Goal: Task Accomplishment & Management: Use online tool/utility

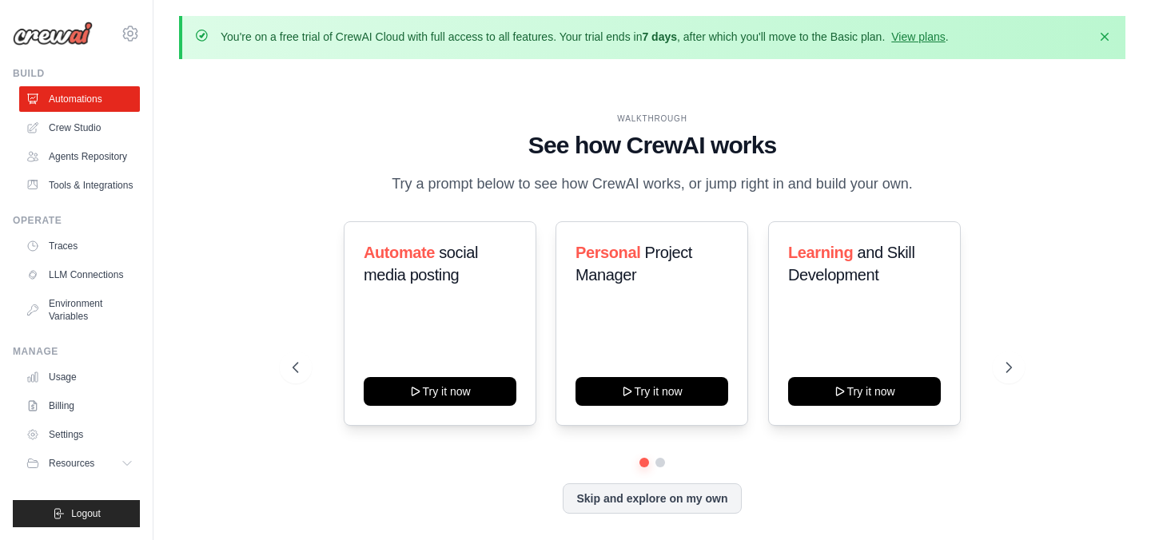
scroll to position [57, 0]
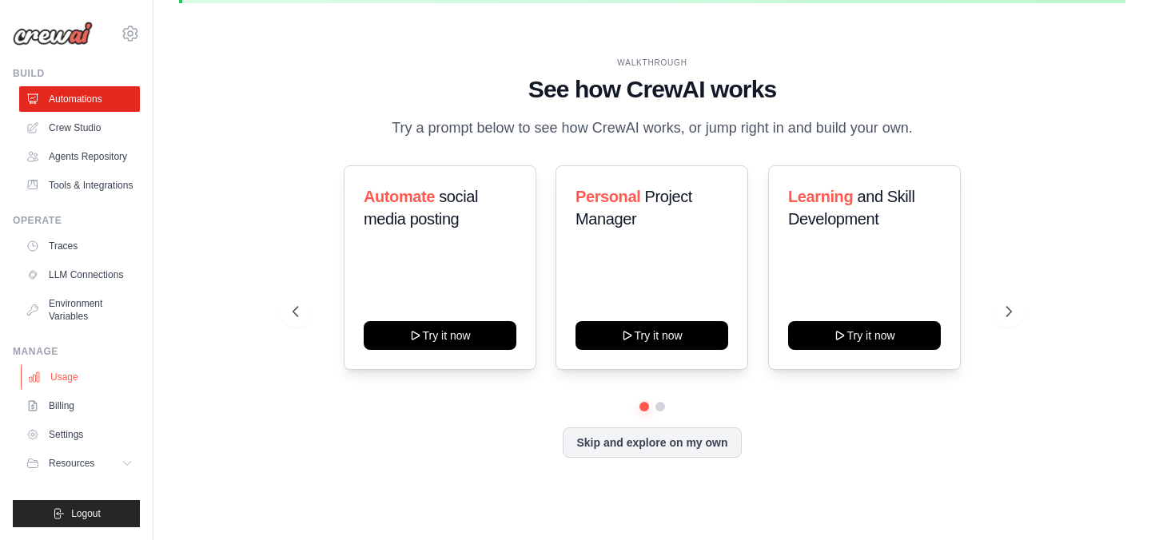
click at [74, 376] on link "Usage" at bounding box center [81, 377] width 121 height 26
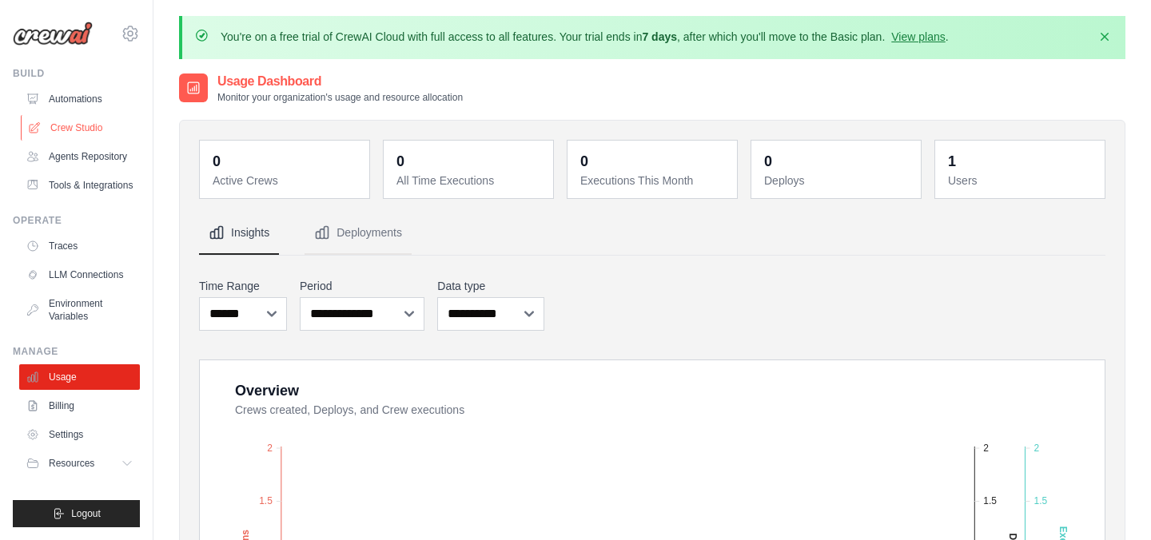
click at [81, 132] on link "Crew Studio" at bounding box center [81, 128] width 121 height 26
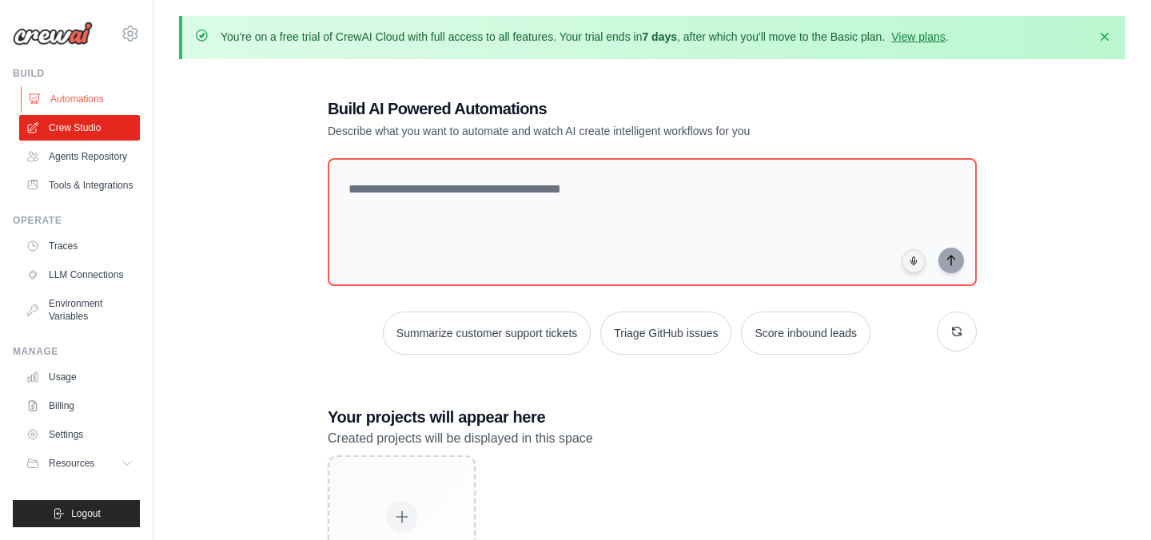
click at [96, 102] on link "Automations" at bounding box center [81, 99] width 121 height 26
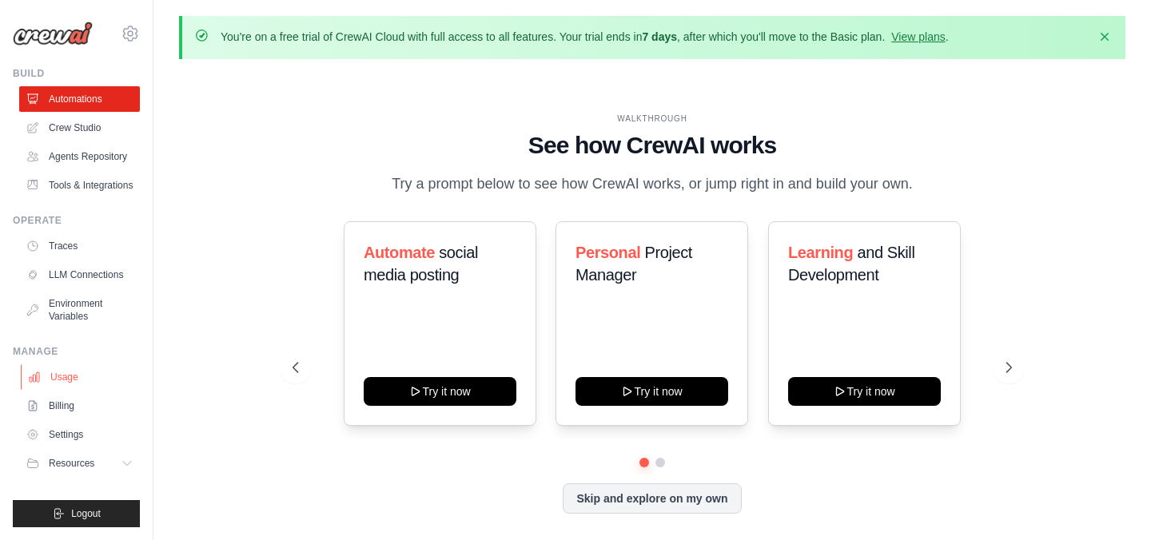
scroll to position [57, 0]
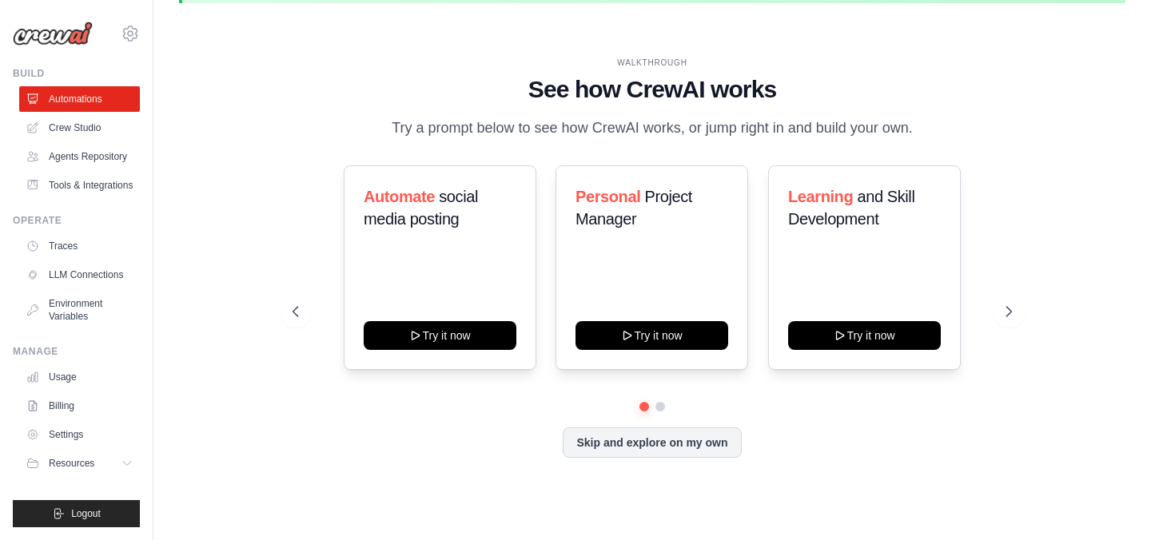
click at [1028, 309] on div "WALKTHROUGH See how CrewAI works Try a prompt below to see how CrewAI works, or…" at bounding box center [651, 270] width 757 height 427
click at [1029, 321] on div "WALKTHROUGH See how CrewAI works Try a prompt below to see how CrewAI works, or…" at bounding box center [651, 270] width 757 height 427
click at [1013, 310] on icon at bounding box center [1010, 312] width 16 height 16
click at [297, 308] on icon at bounding box center [294, 312] width 16 height 16
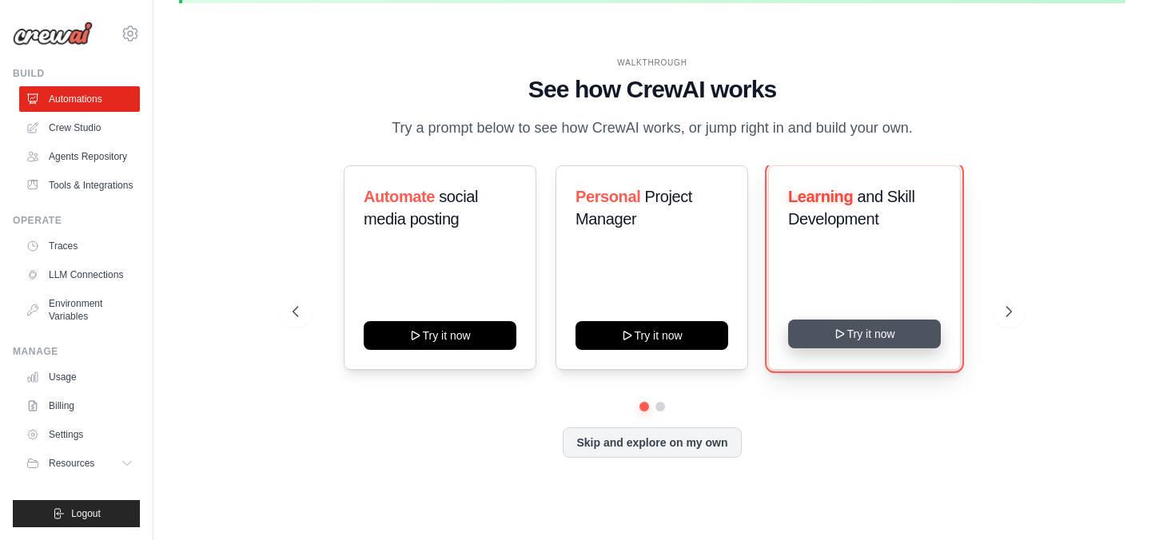
click at [898, 329] on button "Try it now" at bounding box center [864, 334] width 153 height 29
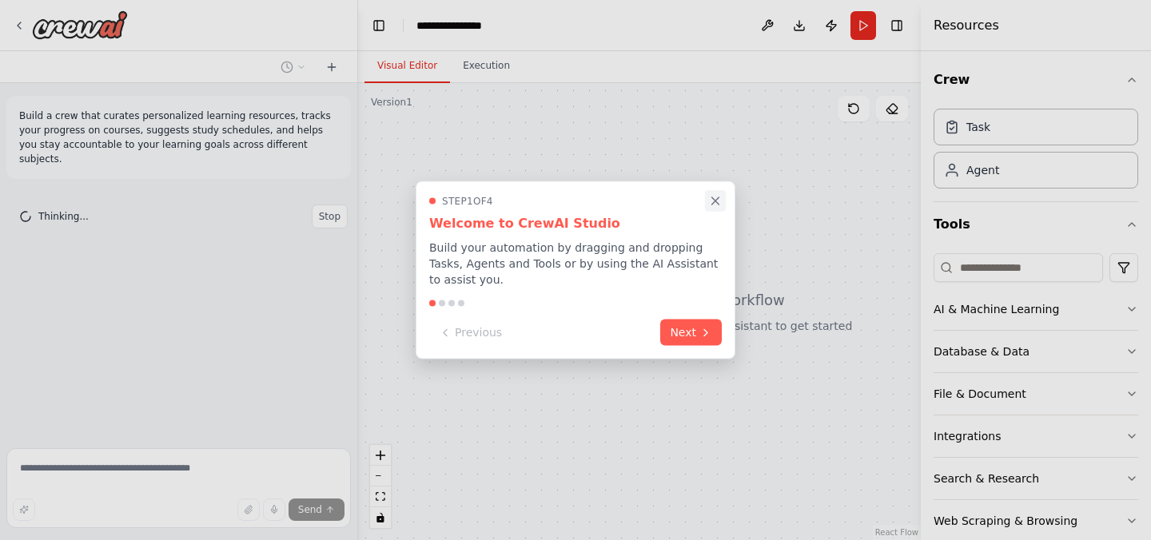
click at [717, 198] on icon "Close walkthrough" at bounding box center [715, 201] width 14 height 14
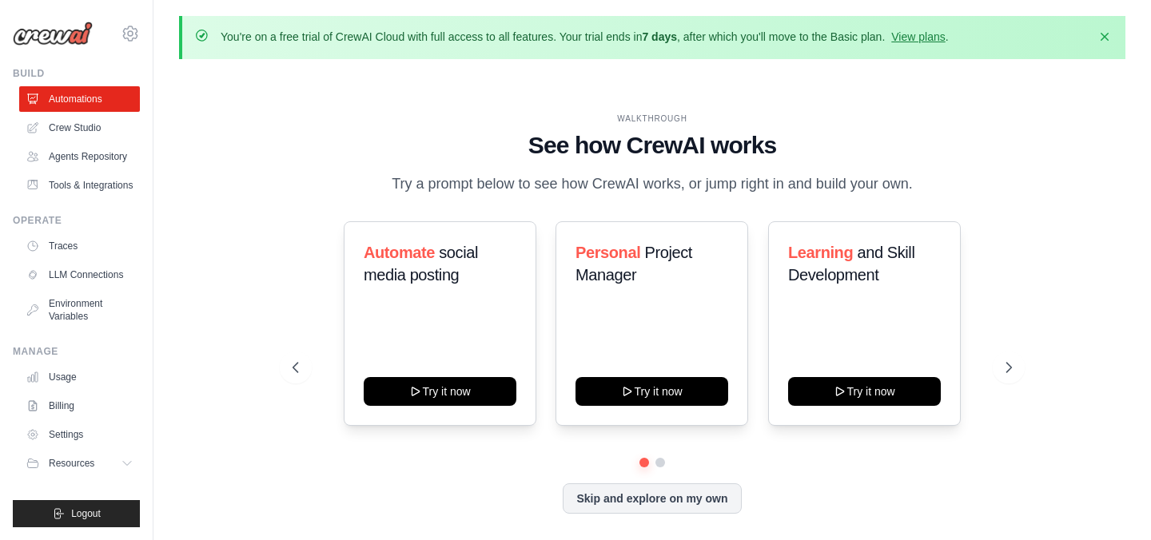
scroll to position [57, 0]
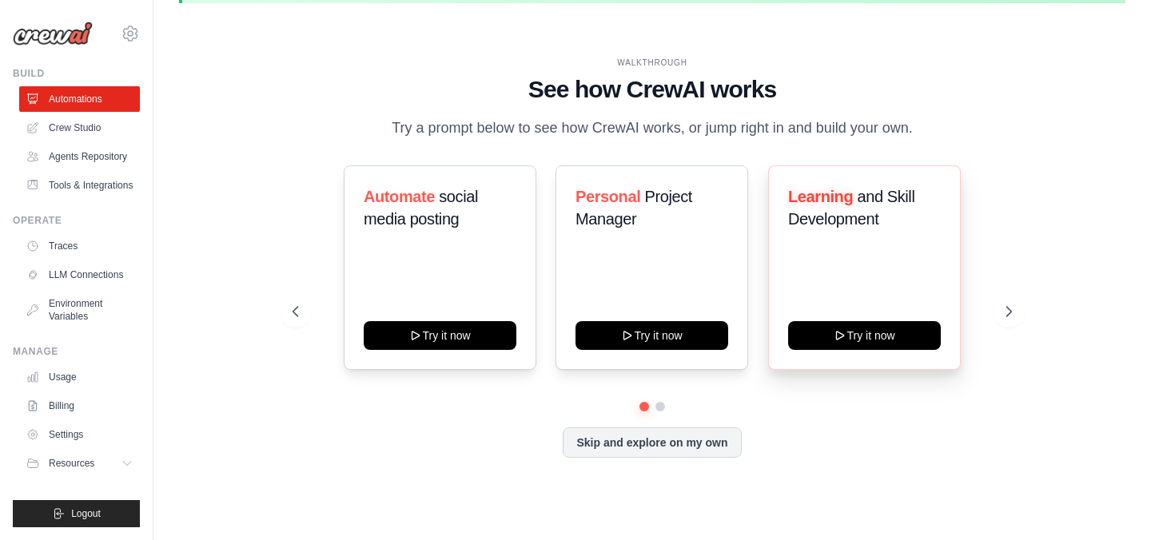
click at [922, 306] on div "Learning and Skill Development Try it now" at bounding box center [864, 267] width 193 height 205
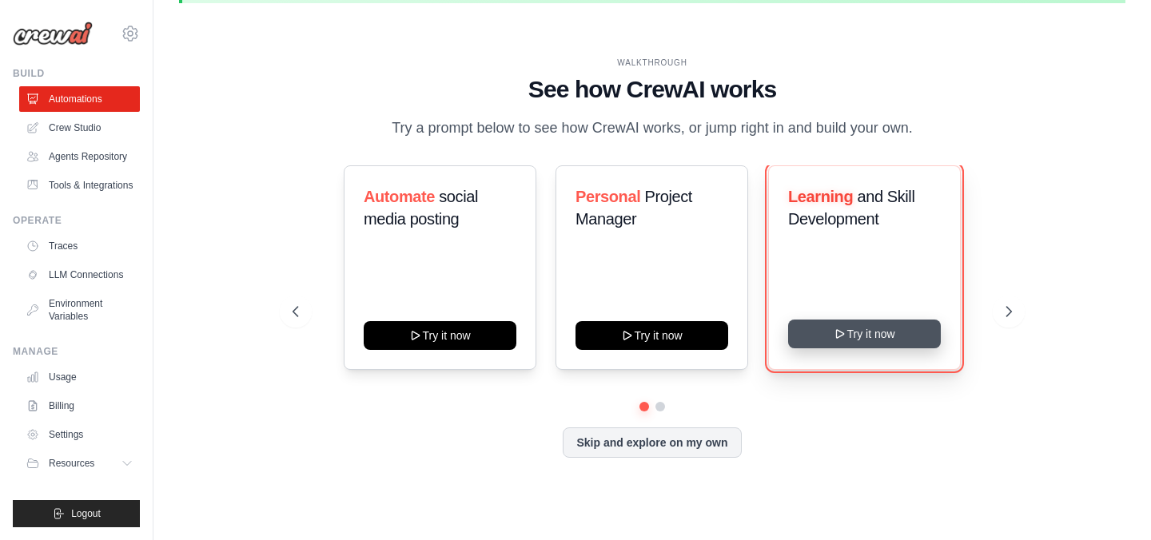
click at [897, 341] on button "Try it now" at bounding box center [864, 334] width 153 height 29
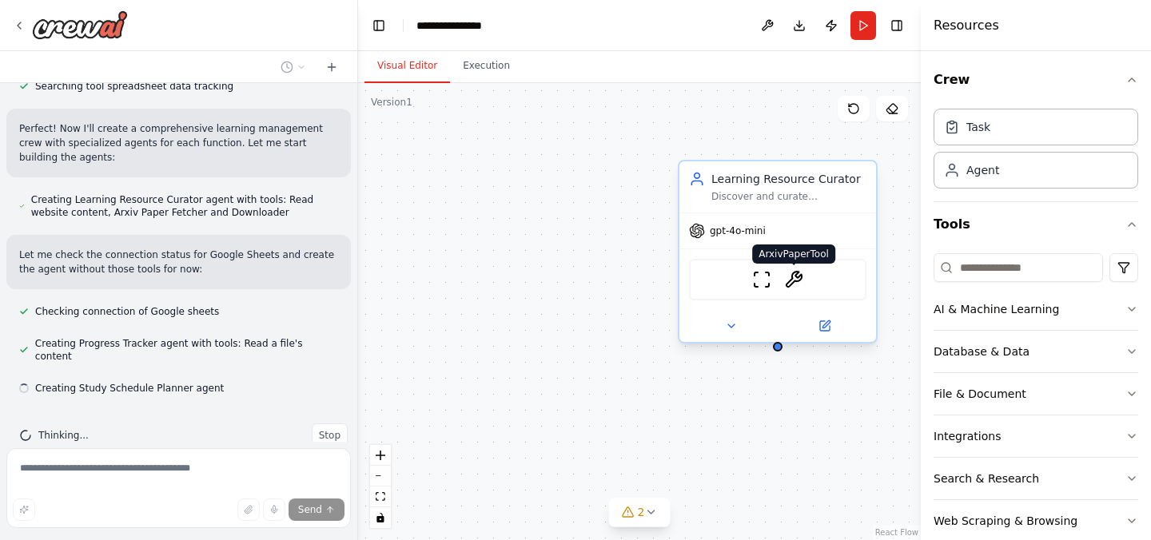
scroll to position [397, 0]
click at [733, 330] on icon at bounding box center [731, 326] width 13 height 13
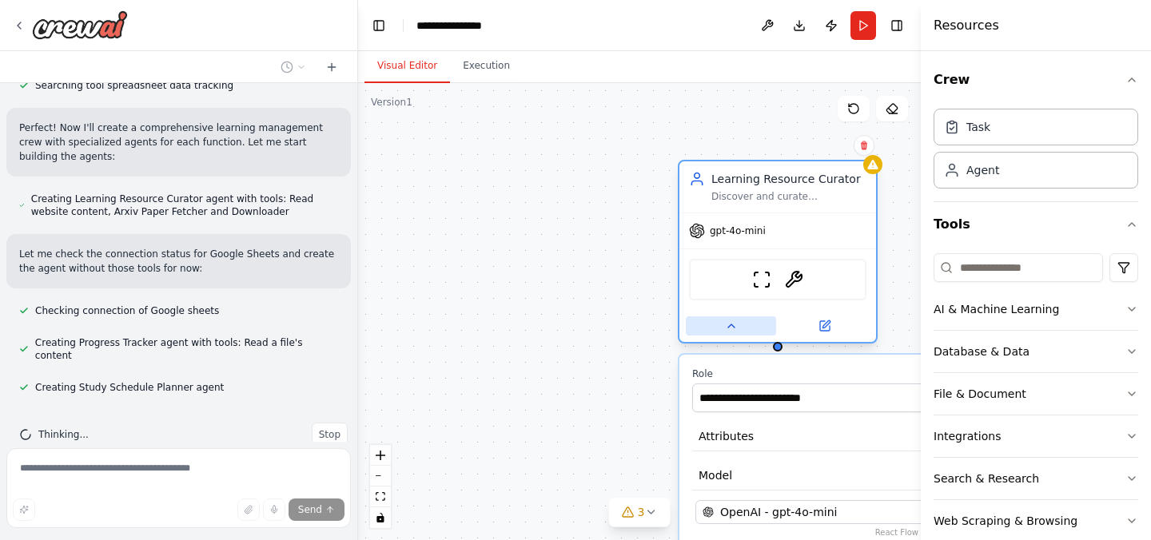
click at [732, 330] on icon at bounding box center [731, 326] width 13 height 13
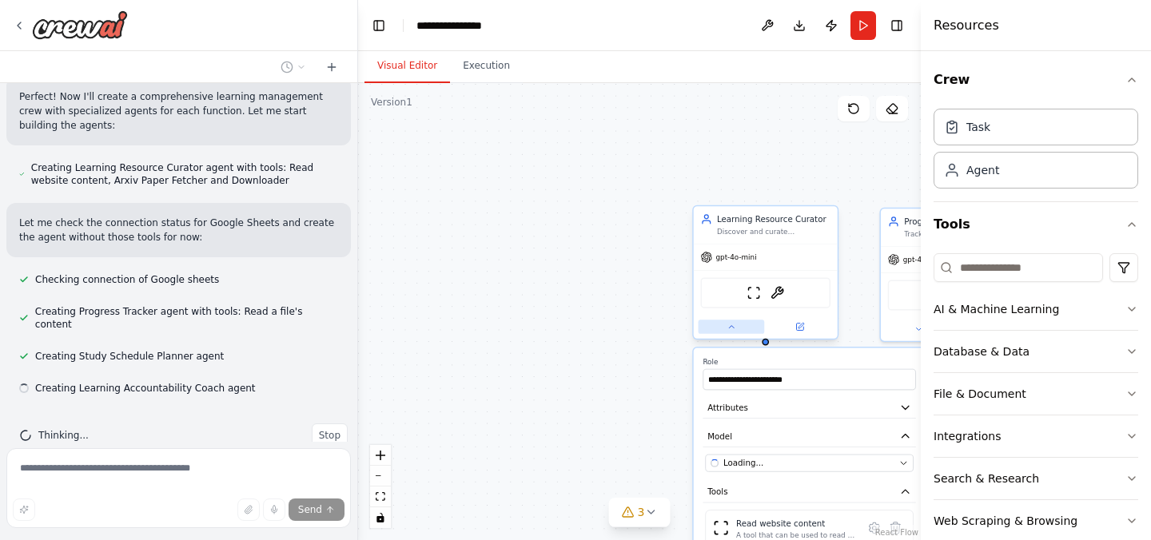
scroll to position [429, 0]
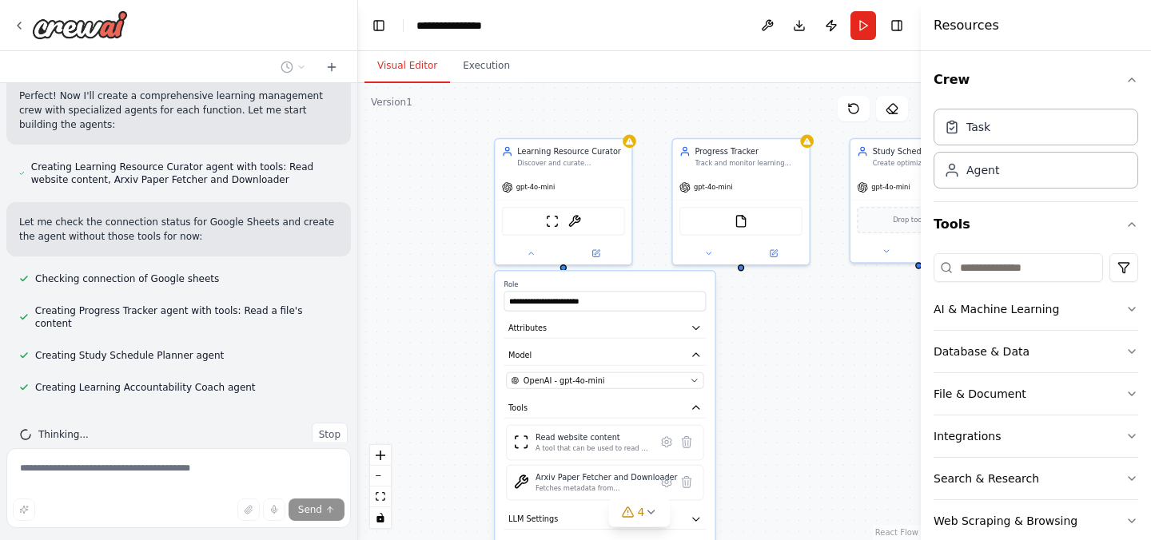
drag, startPoint x: 593, startPoint y: 336, endPoint x: 391, endPoint y: 242, distance: 222.8
click at [391, 245] on div "**********" at bounding box center [639, 311] width 563 height 457
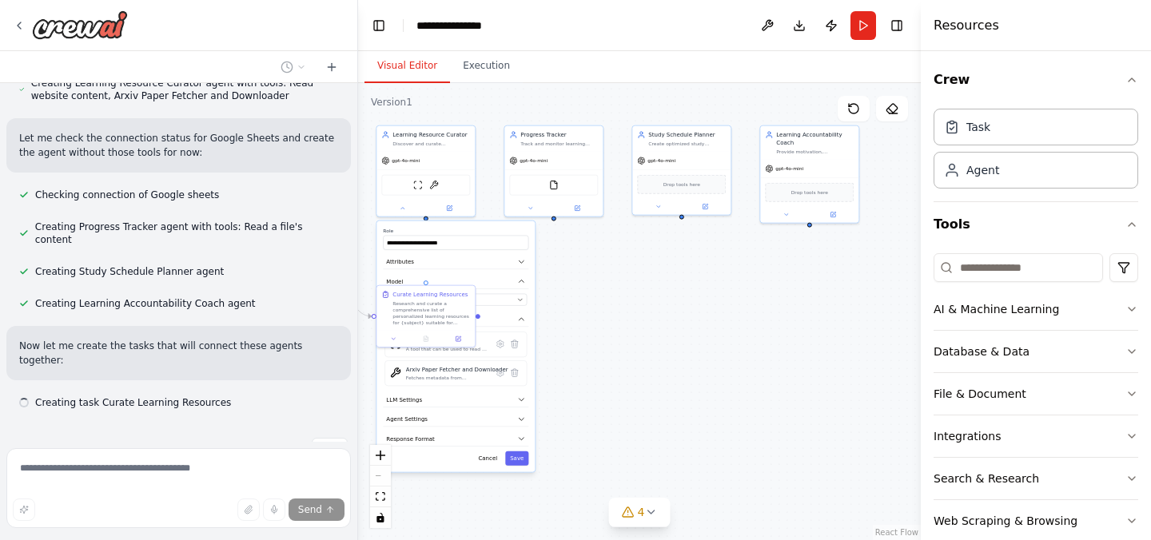
scroll to position [514, 0]
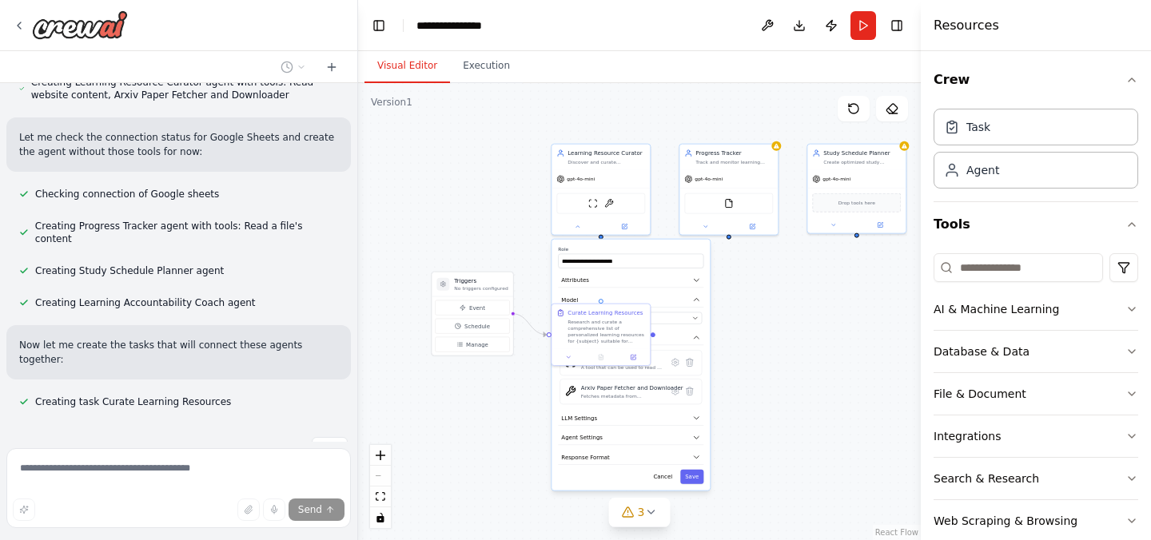
drag, startPoint x: 835, startPoint y: 336, endPoint x: 838, endPoint y: 311, distance: 25.8
click at [838, 311] on div ".deletable-edge-delete-btn { width: 20px; height: 20px; border: 0px solid #ffff…" at bounding box center [639, 311] width 563 height 457
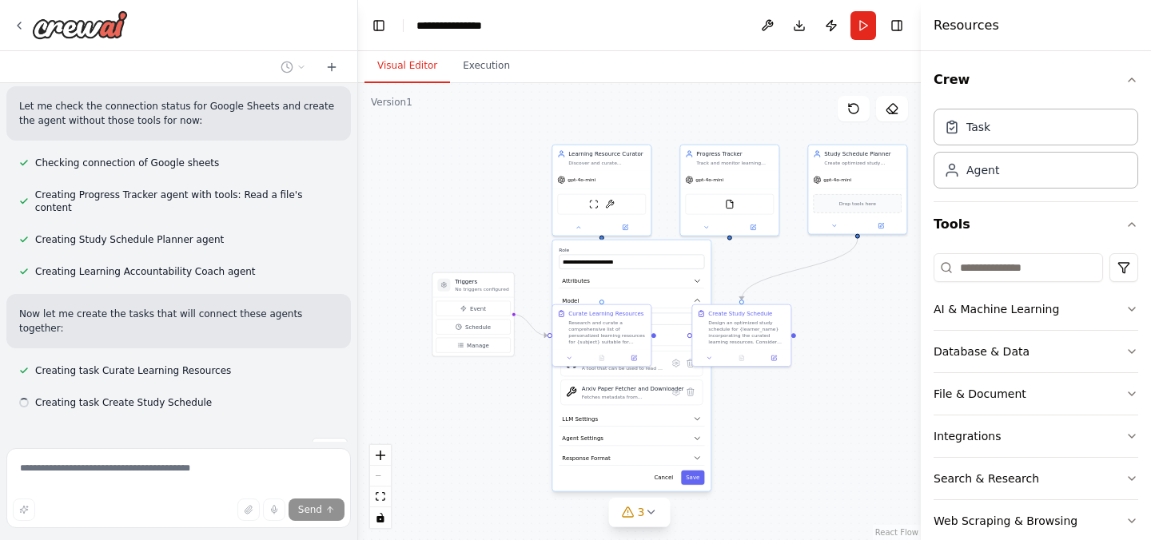
scroll to position [546, 0]
click at [809, 399] on div ".deletable-edge-delete-btn { width: 20px; height: 20px; border: 0px solid #ffff…" at bounding box center [639, 311] width 563 height 457
click at [830, 424] on div ".deletable-edge-delete-btn { width: 20px; height: 20px; border: 0px solid #ffff…" at bounding box center [639, 311] width 563 height 457
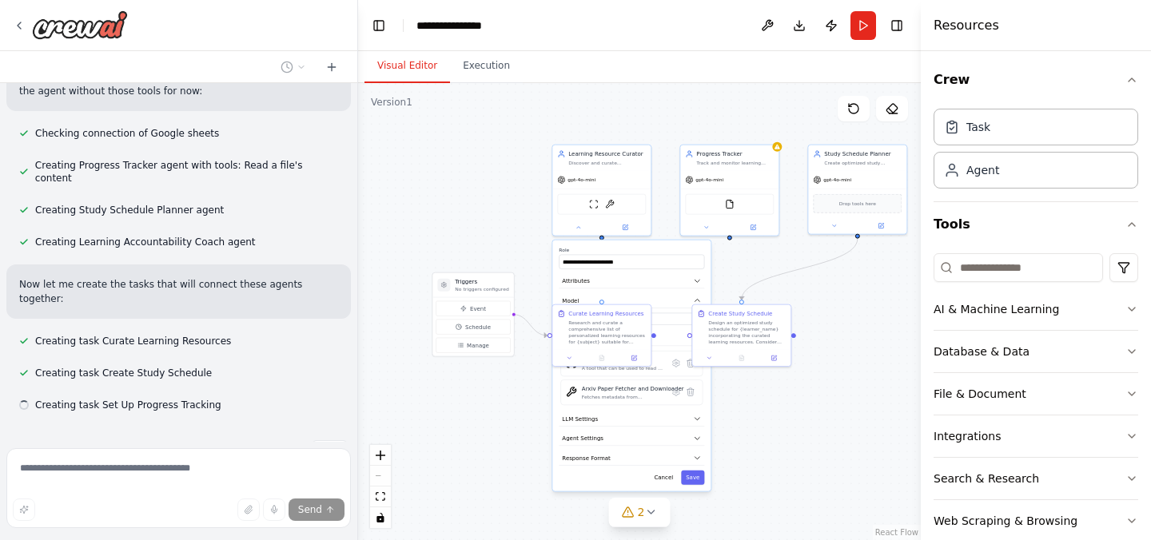
scroll to position [578, 0]
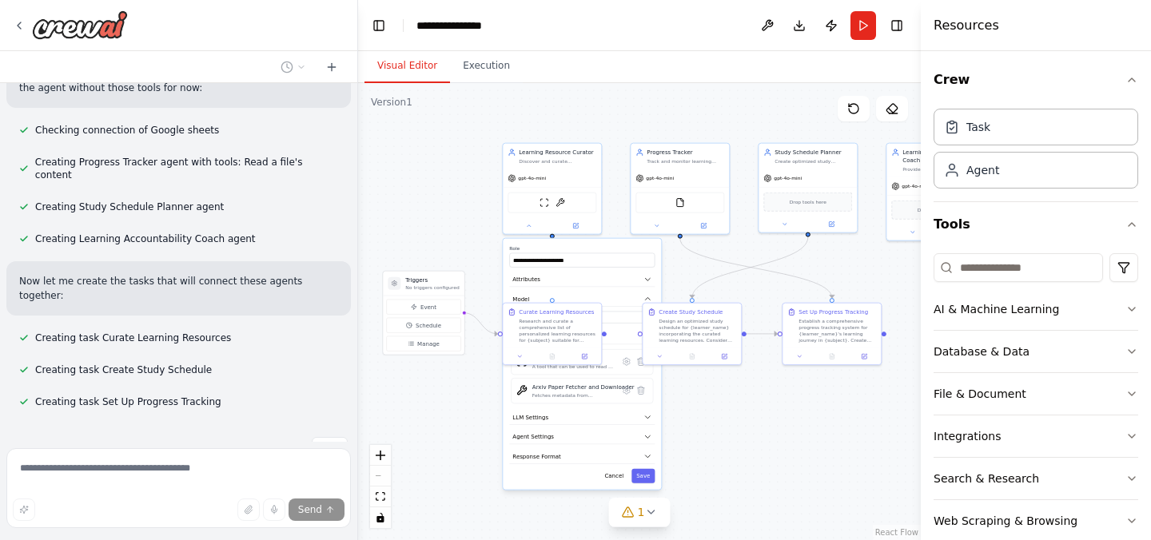
drag, startPoint x: 789, startPoint y: 409, endPoint x: 738, endPoint y: 406, distance: 50.4
click at [738, 406] on div ".deletable-edge-delete-btn { width: 20px; height: 20px; border: 0px solid #ffff…" at bounding box center [639, 311] width 563 height 457
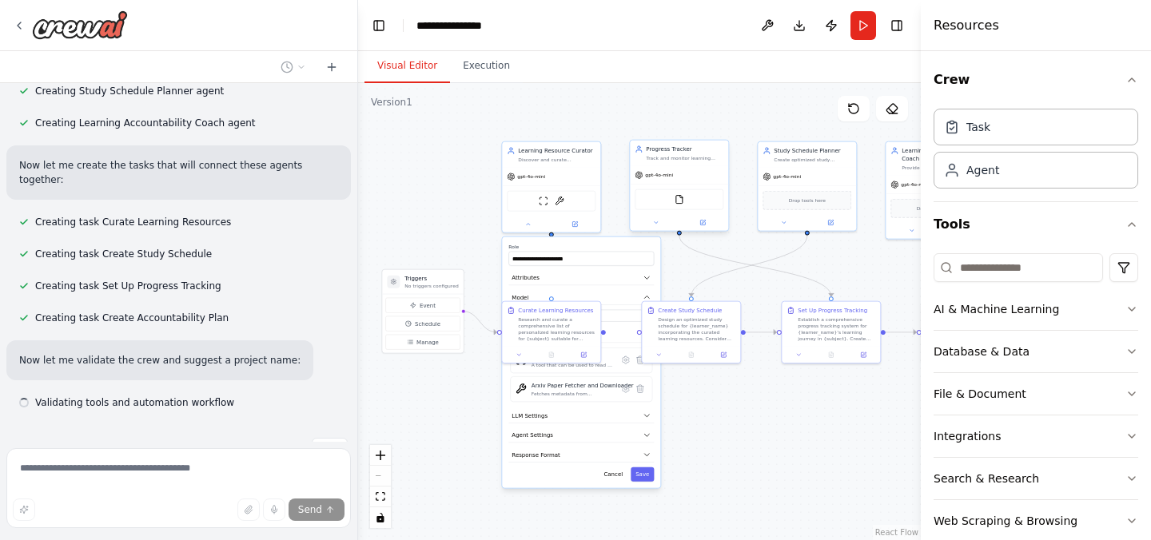
scroll to position [694, 0]
click at [702, 161] on div "Track and monitor learning progress across multiple subjects and courses for {l…" at bounding box center [685, 158] width 78 height 6
click at [701, 194] on div "FileReadTool" at bounding box center [679, 199] width 89 height 21
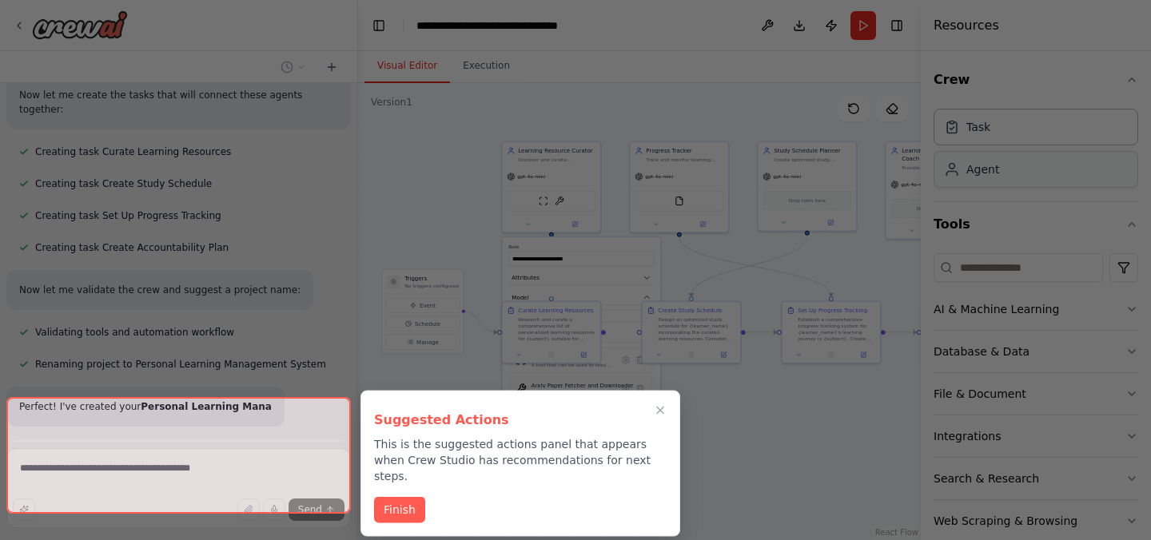
scroll to position [765, 0]
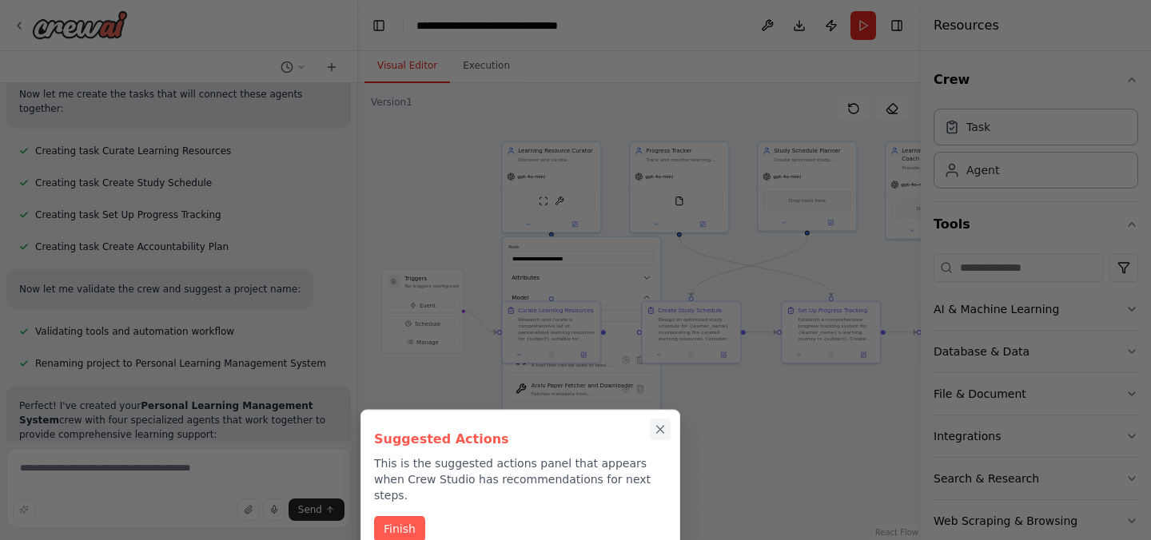
click at [663, 426] on icon "Close walkthrough" at bounding box center [660, 429] width 7 height 7
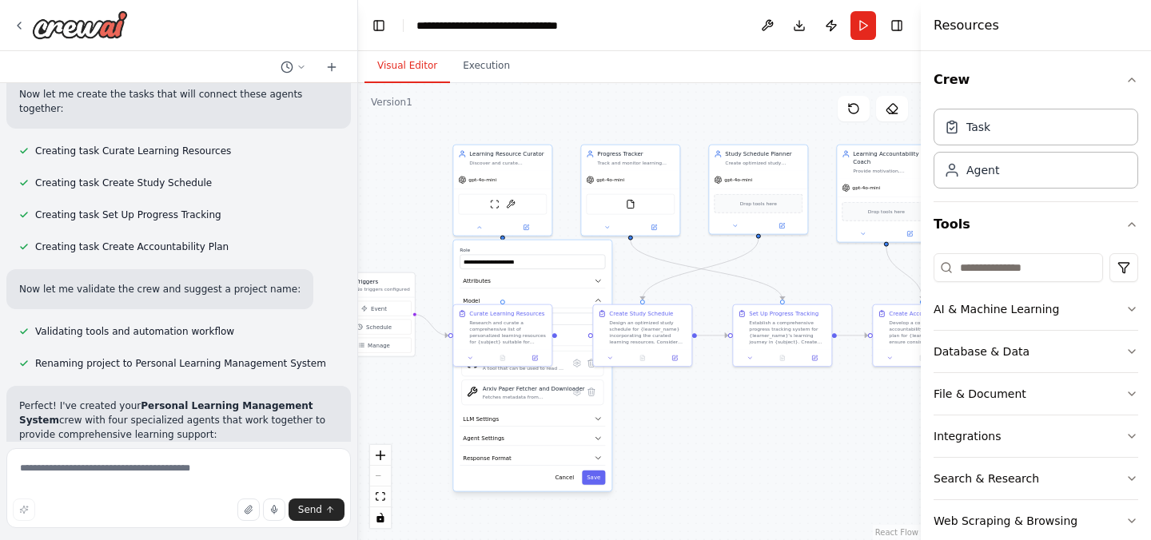
drag, startPoint x: 827, startPoint y: 444, endPoint x: 781, endPoint y: 446, distance: 46.4
click at [781, 446] on div ".deletable-edge-delete-btn { width: 20px; height: 20px; border: 0px solid #ffff…" at bounding box center [639, 311] width 563 height 457
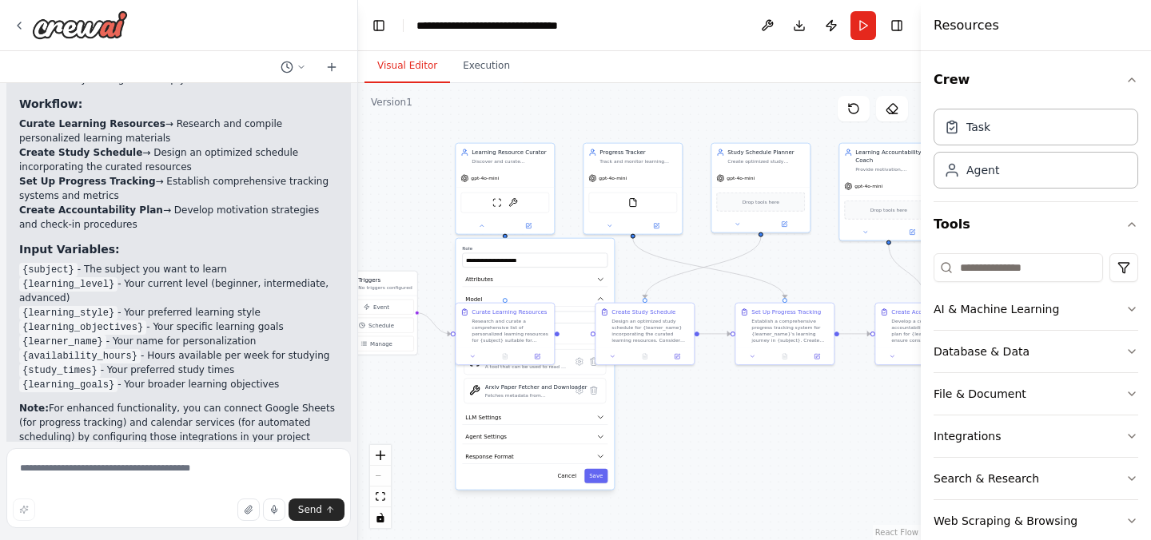
scroll to position [1479, 0]
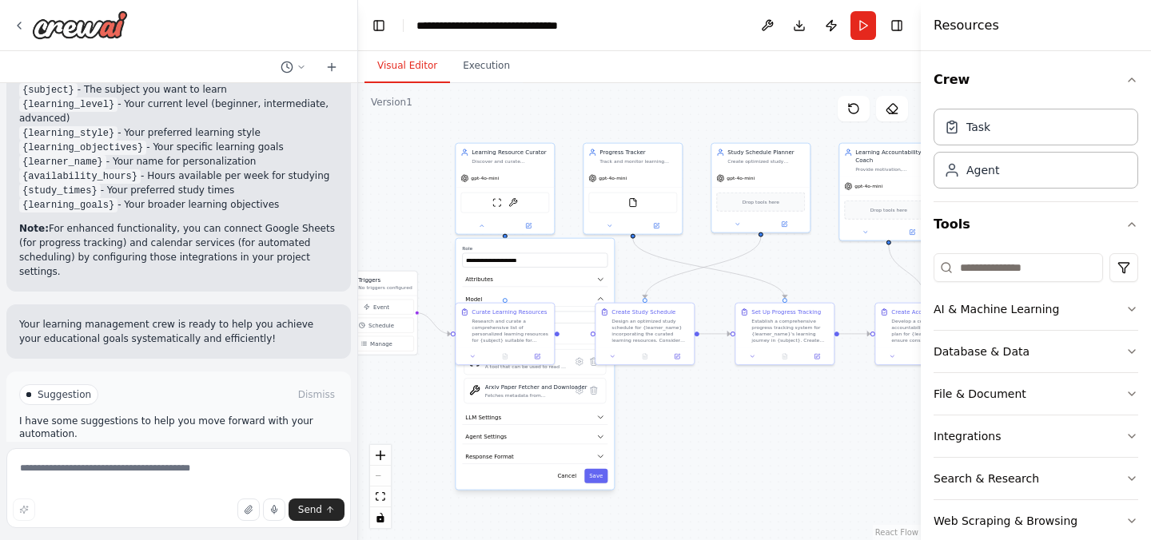
click at [191, 456] on span "Run Automation" at bounding box center [186, 462] width 78 height 13
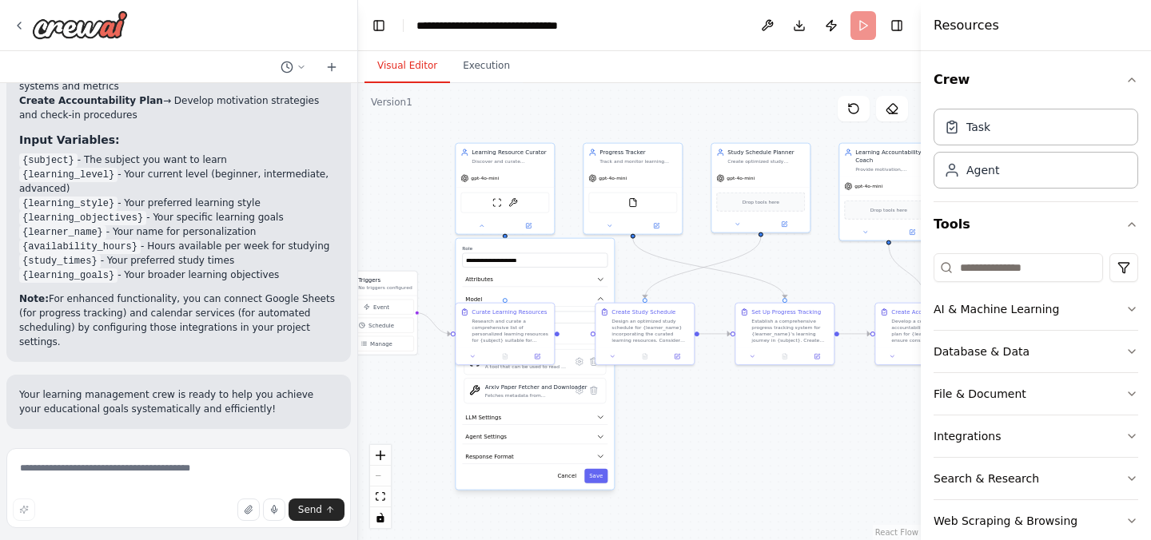
scroll to position [1350, 0]
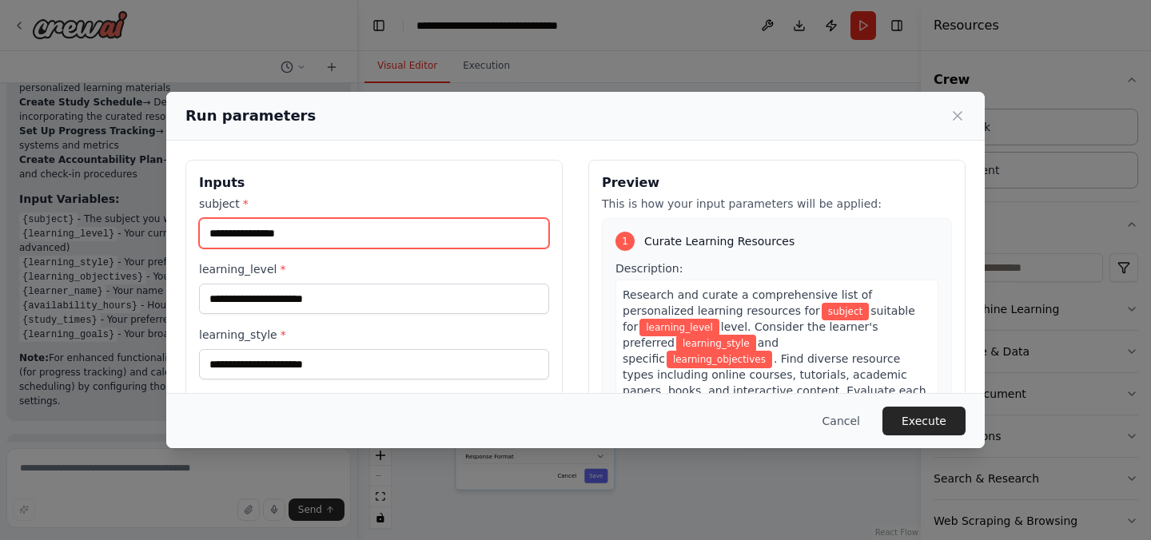
click at [464, 238] on input "subject *" at bounding box center [374, 233] width 350 height 30
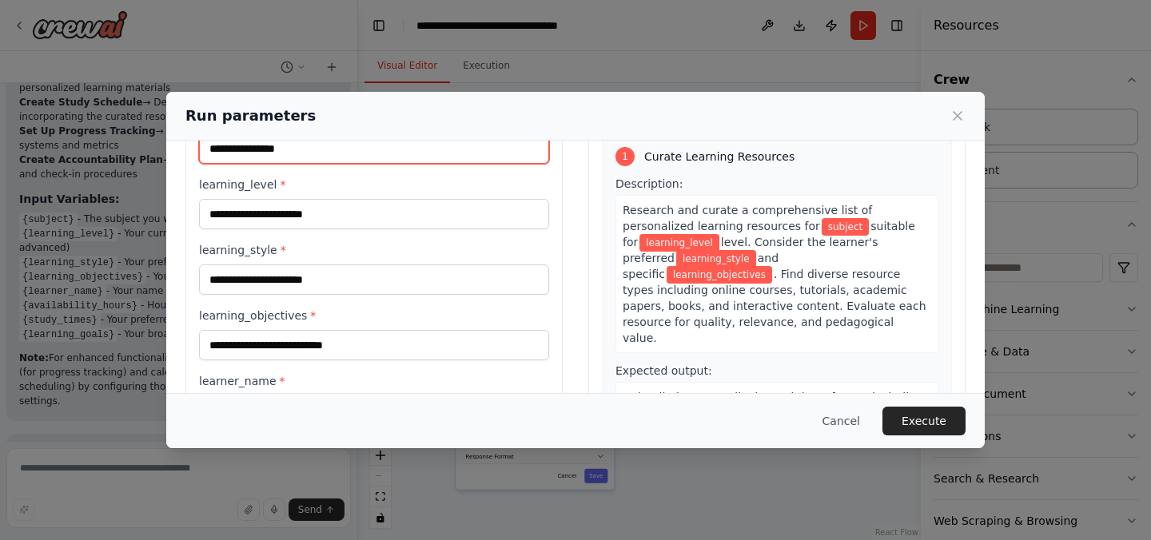
scroll to position [68, 0]
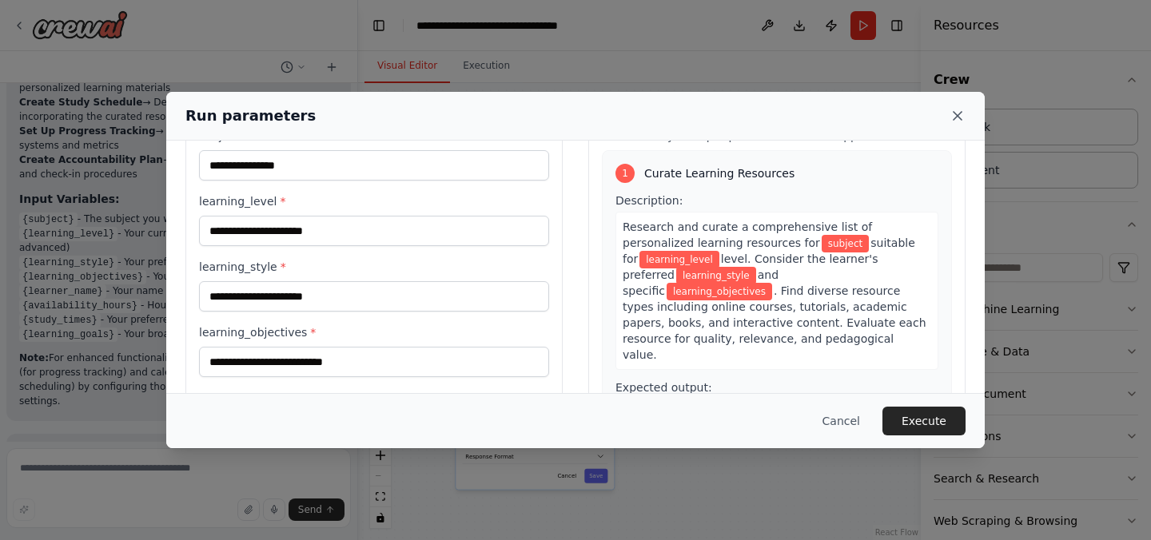
click at [964, 114] on icon at bounding box center [957, 116] width 16 height 16
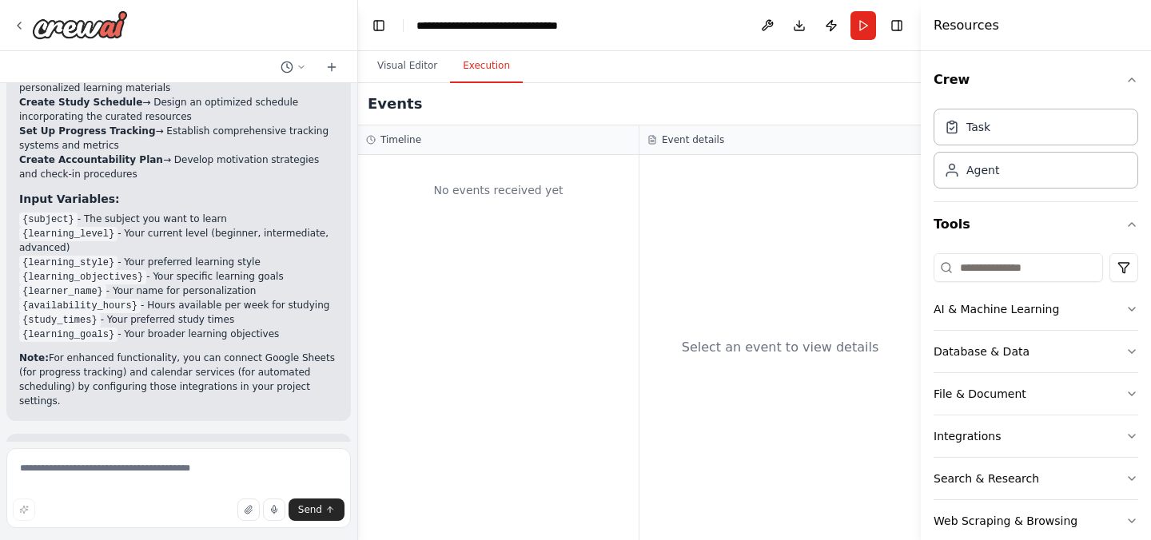
click at [483, 75] on button "Execution" at bounding box center [486, 67] width 73 height 34
click at [416, 74] on button "Visual Editor" at bounding box center [407, 67] width 86 height 34
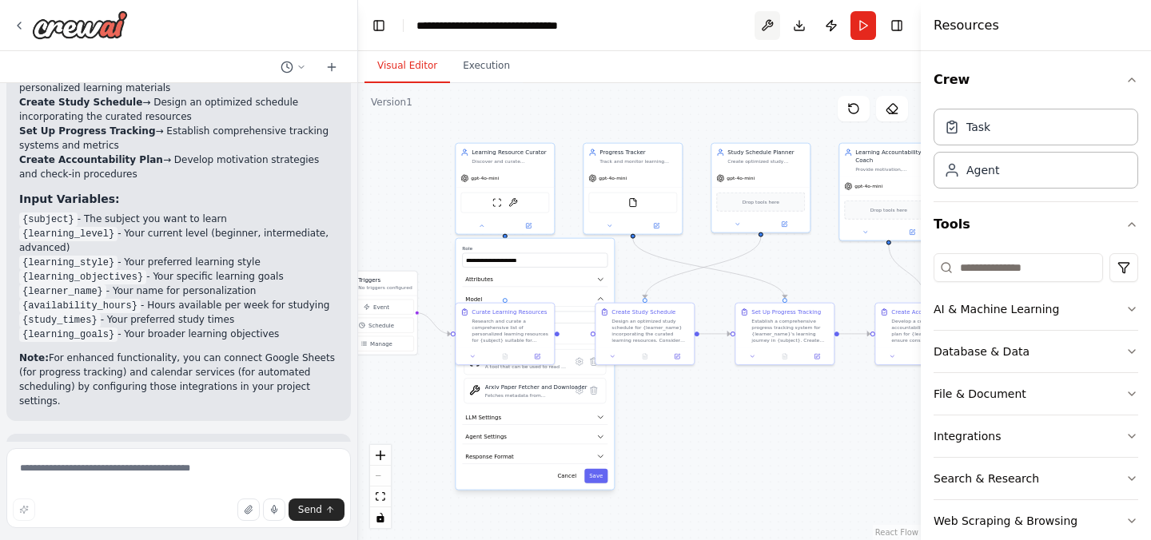
click at [777, 28] on button at bounding box center [767, 25] width 26 height 29
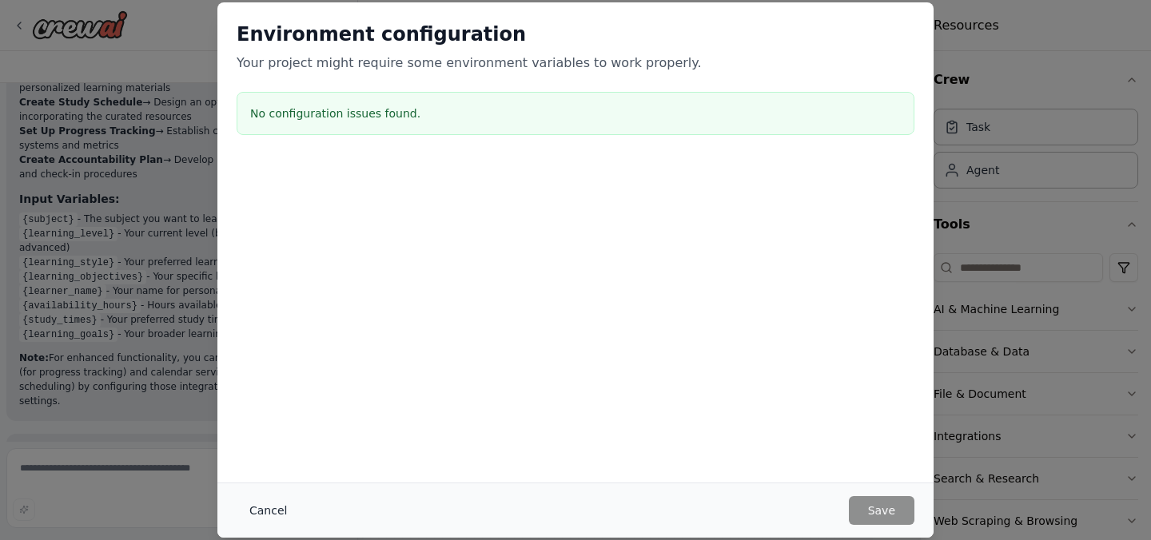
click at [265, 513] on button "Cancel" at bounding box center [268, 510] width 63 height 29
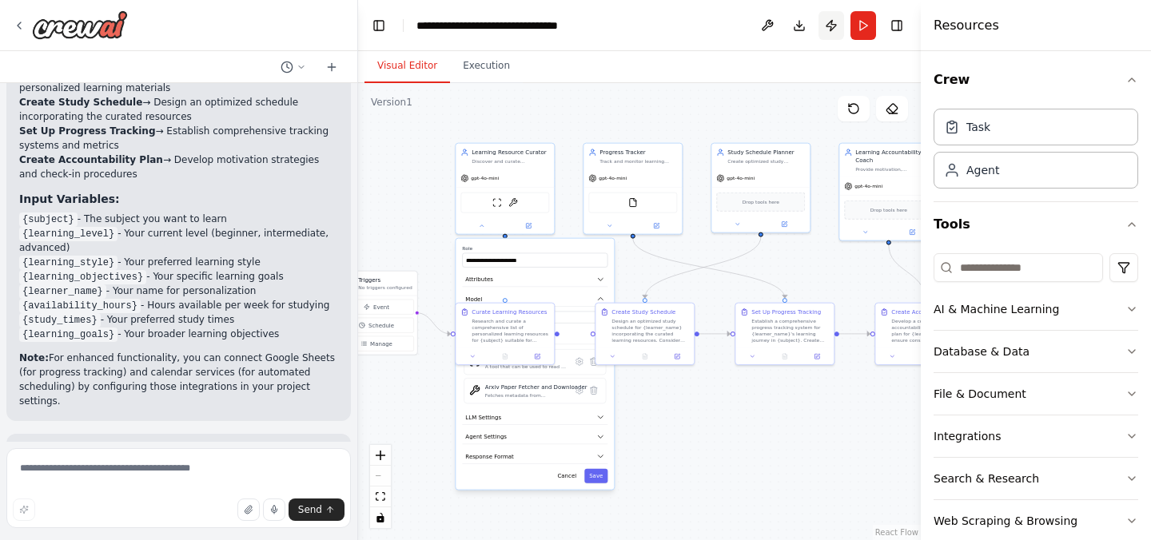
click at [835, 24] on button "Publish" at bounding box center [831, 25] width 26 height 29
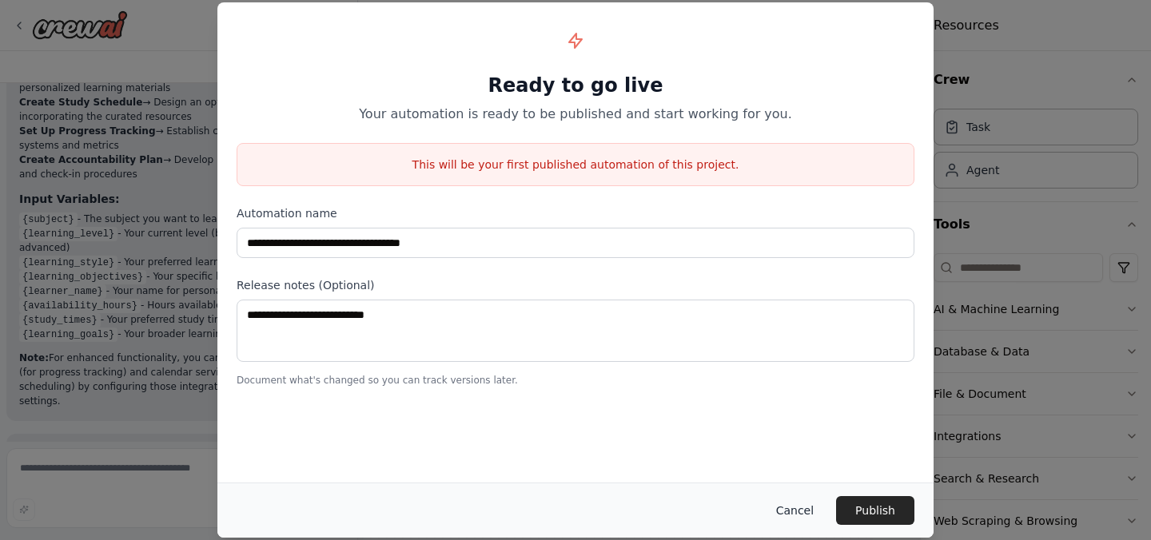
click at [808, 507] on button "Cancel" at bounding box center [794, 510] width 63 height 29
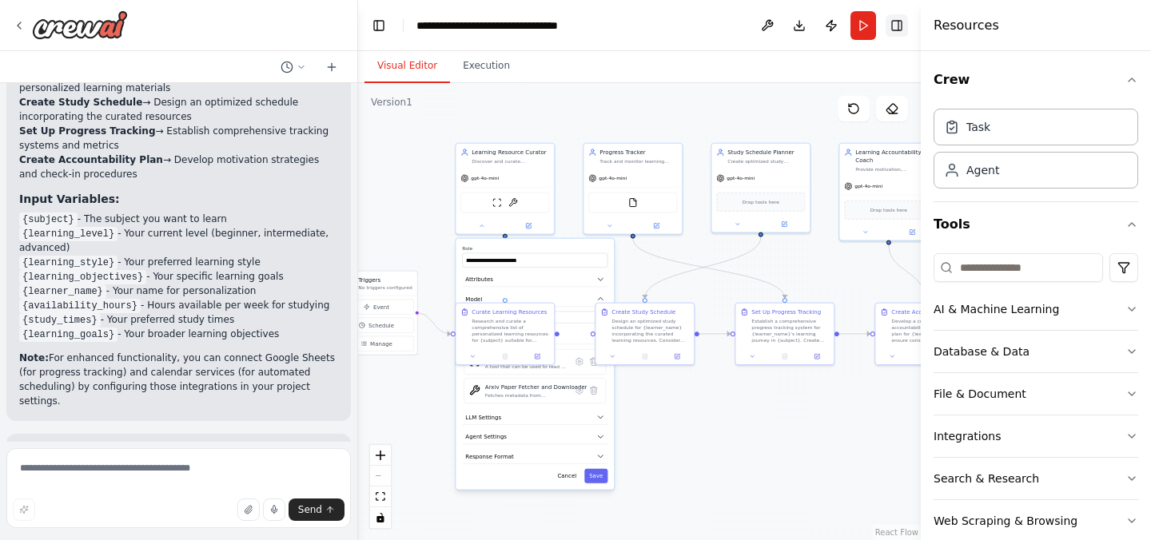
click at [900, 27] on button "Toggle Right Sidebar" at bounding box center [896, 25] width 22 height 22
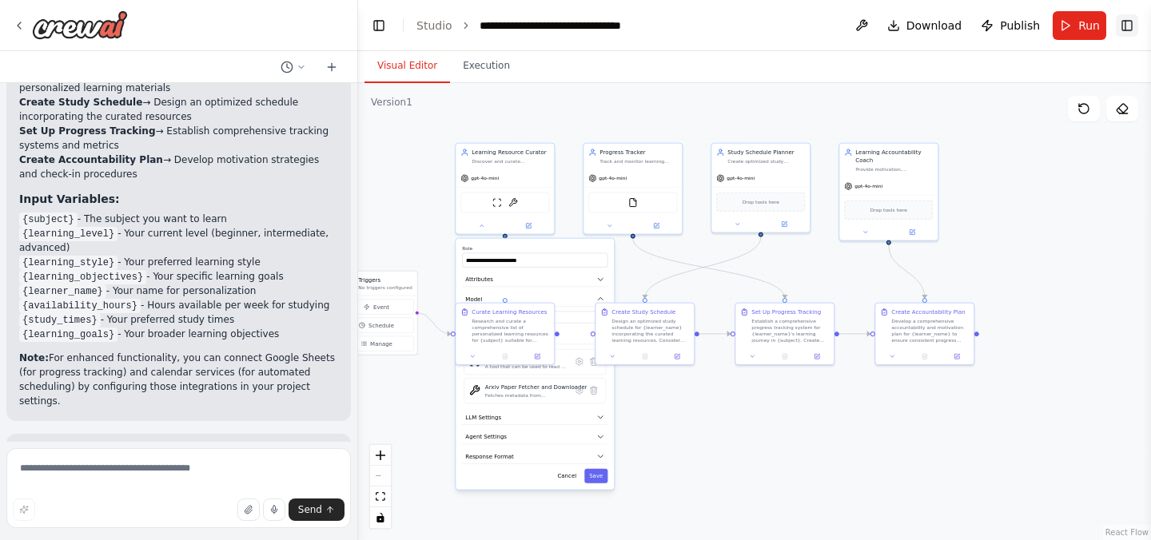
click at [1123, 26] on button "Toggle Right Sidebar" at bounding box center [1127, 25] width 22 height 22
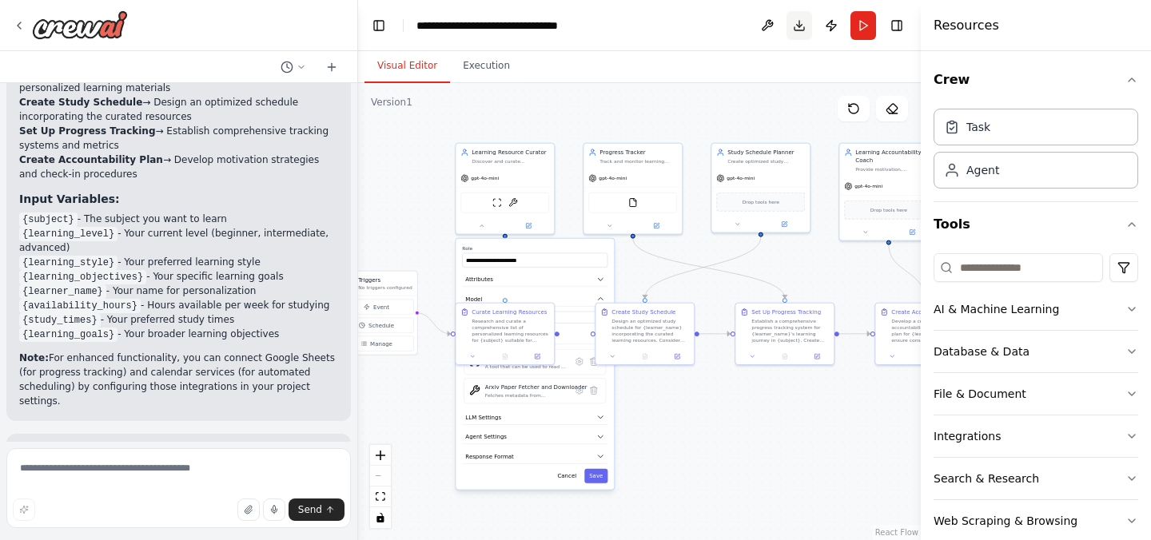
click at [797, 28] on button "Download" at bounding box center [799, 25] width 26 height 29
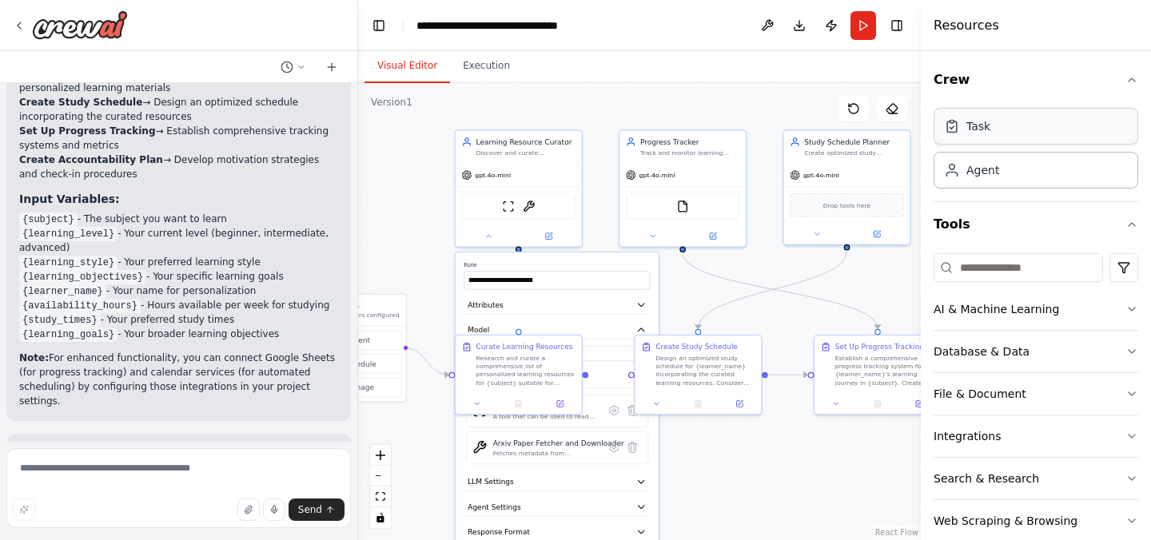
click at [1014, 129] on div "Task" at bounding box center [1035, 126] width 205 height 37
click at [994, 164] on div "Agent" at bounding box center [982, 169] width 33 height 16
click at [1131, 348] on icon "button" at bounding box center [1131, 351] width 13 height 13
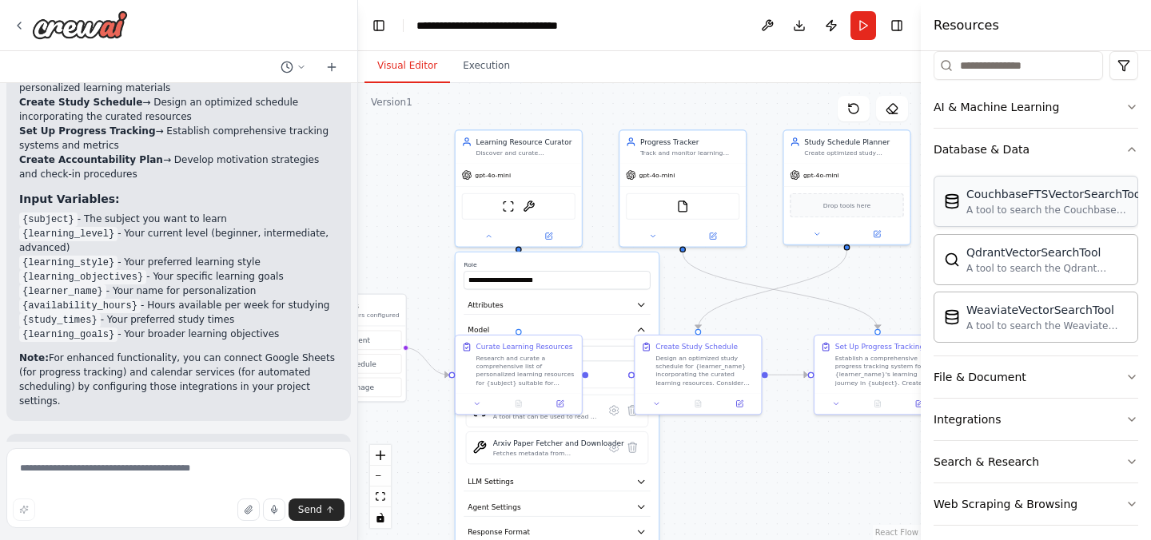
scroll to position [256, 0]
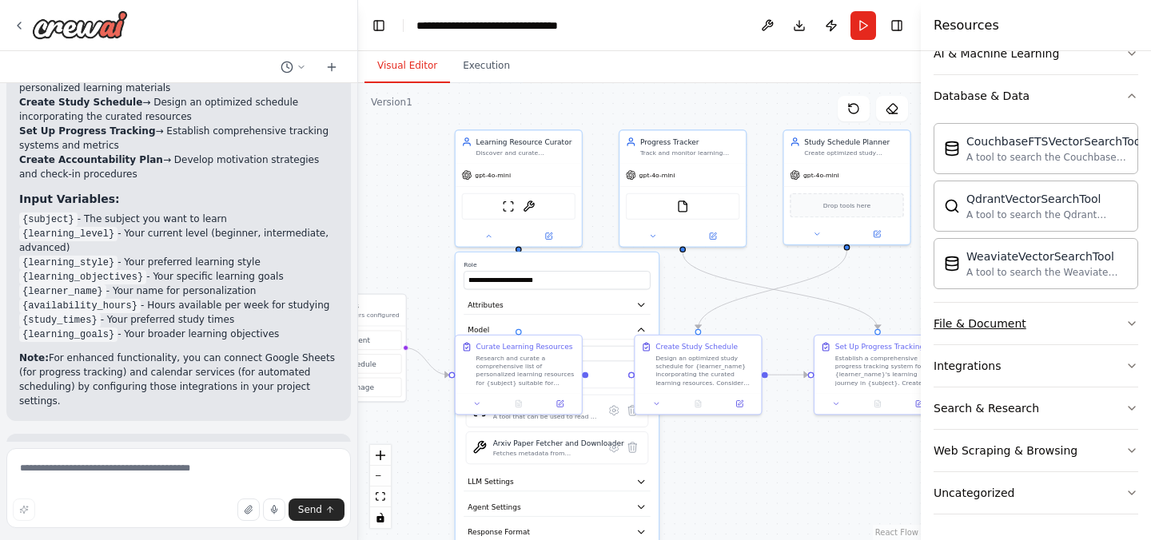
click at [1122, 329] on button "File & Document" at bounding box center [1035, 324] width 205 height 42
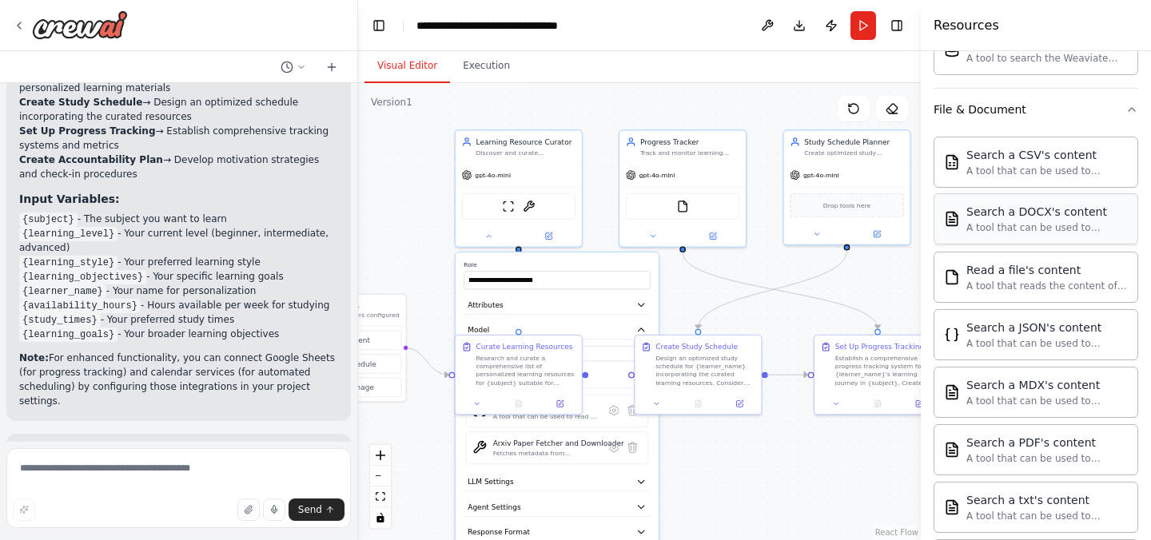
scroll to position [729, 0]
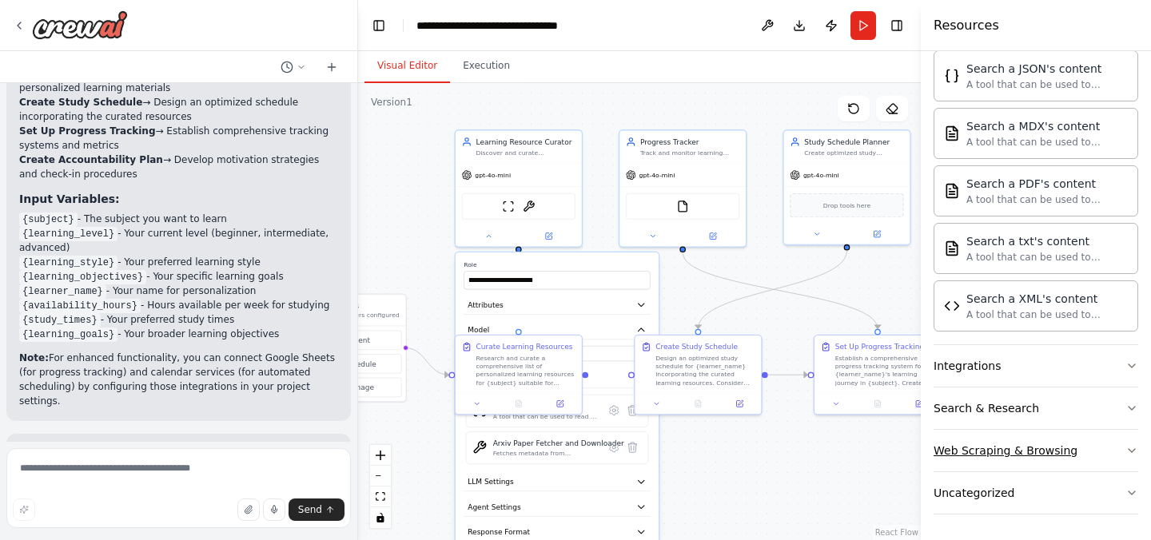
click at [1075, 449] on button "Web Scraping & Browsing" at bounding box center [1035, 451] width 205 height 42
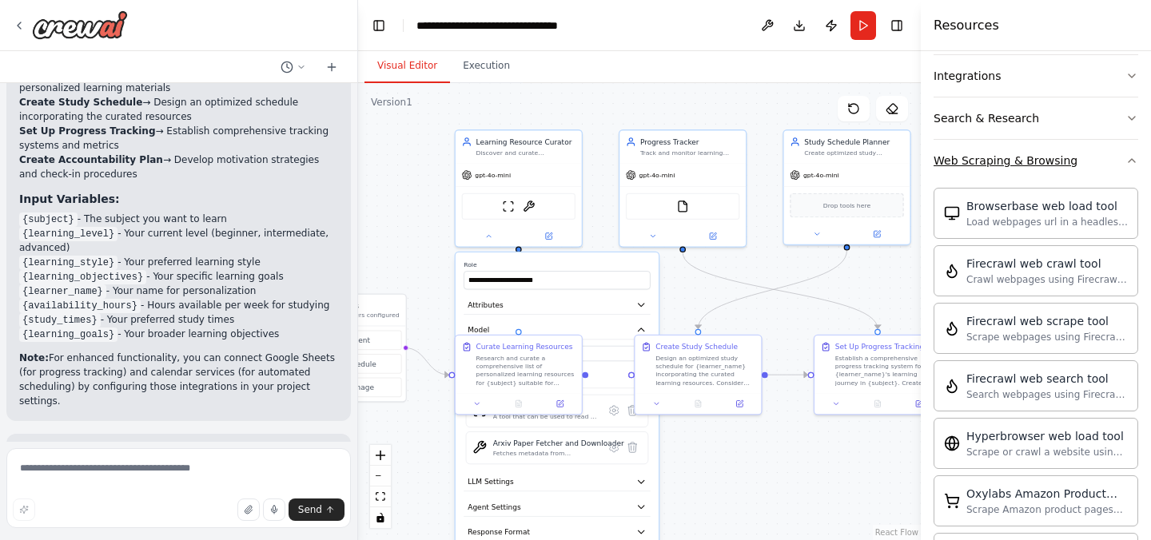
scroll to position [1096, 0]
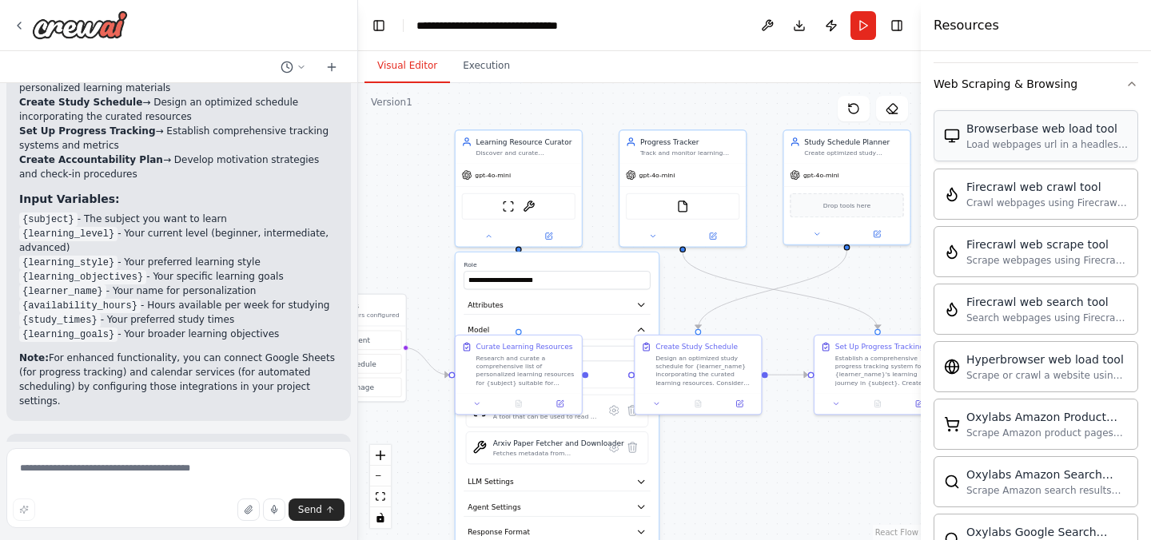
click at [1100, 136] on div "Browserbase web load tool" at bounding box center [1046, 129] width 161 height 16
click at [1045, 91] on div "Web Scraping & Browsing" at bounding box center [1005, 84] width 144 height 16
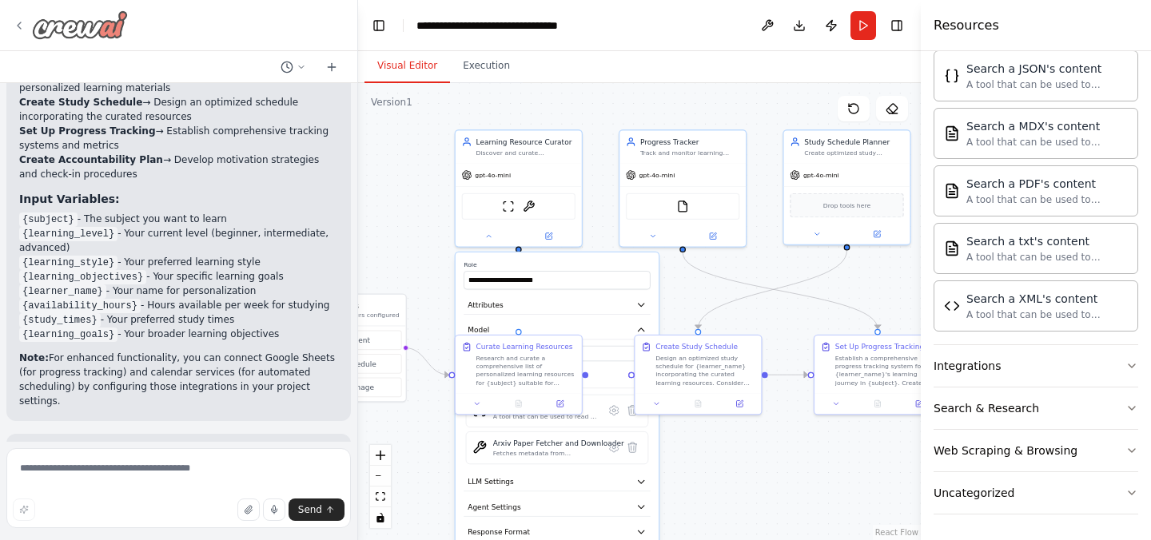
click at [20, 24] on icon at bounding box center [19, 25] width 3 height 6
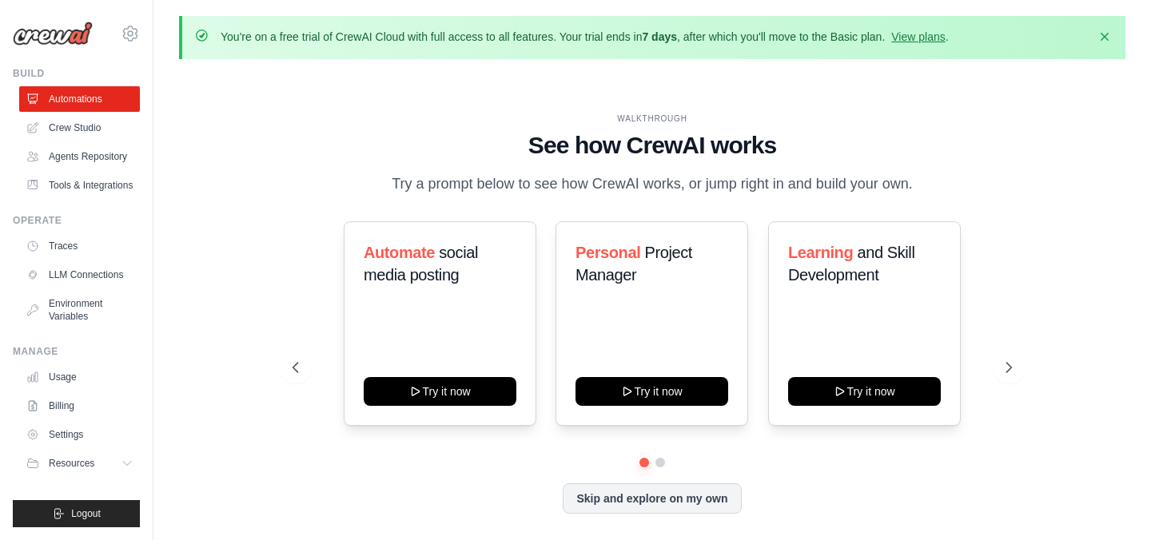
scroll to position [57, 0]
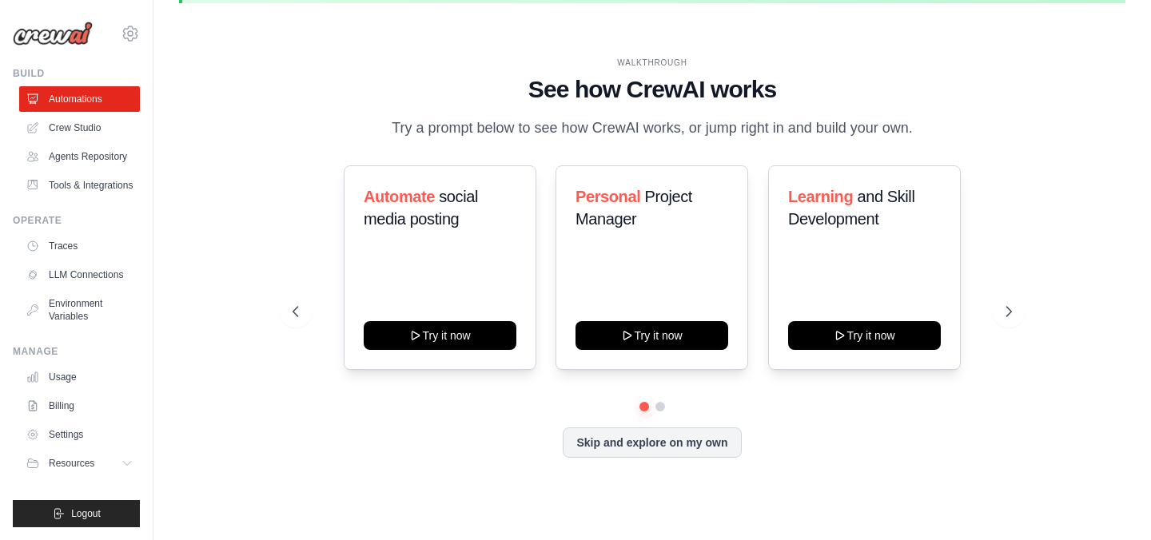
click at [1032, 324] on div "WALKTHROUGH See how [PERSON_NAME] works Try a prompt below to see how [PERSON_N…" at bounding box center [652, 270] width 946 height 508
click at [1009, 314] on icon at bounding box center [1010, 312] width 16 height 16
click at [92, 410] on link "Billing" at bounding box center [81, 406] width 121 height 26
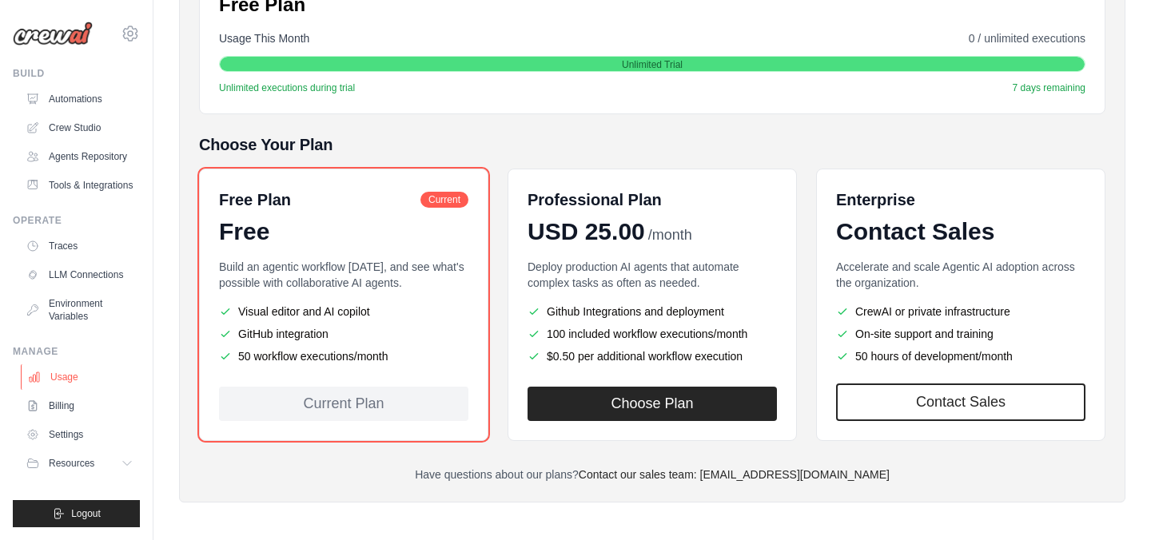
scroll to position [299, 0]
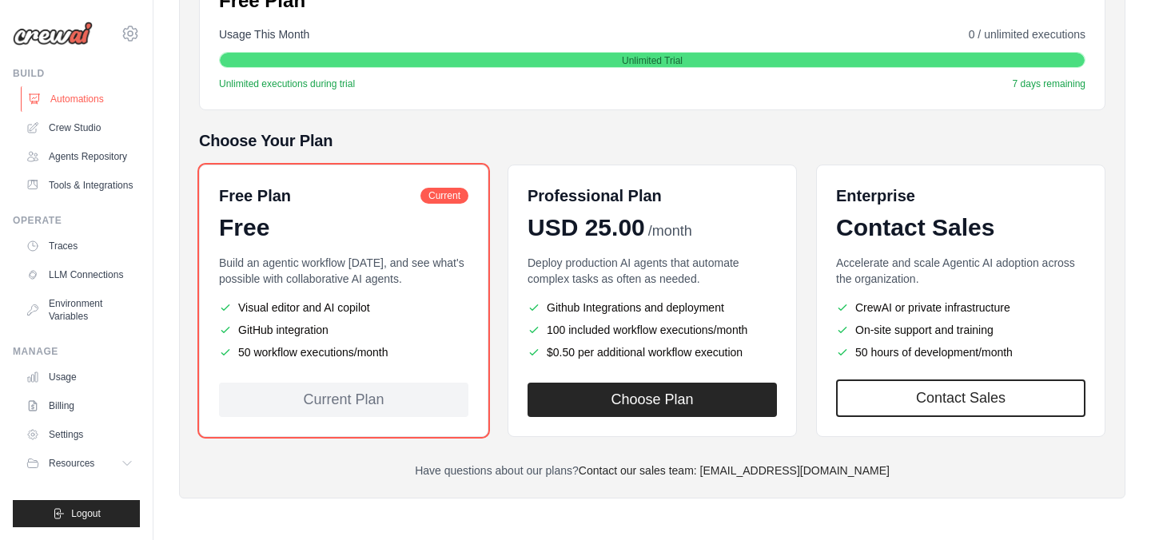
click at [82, 101] on link "Automations" at bounding box center [81, 99] width 121 height 26
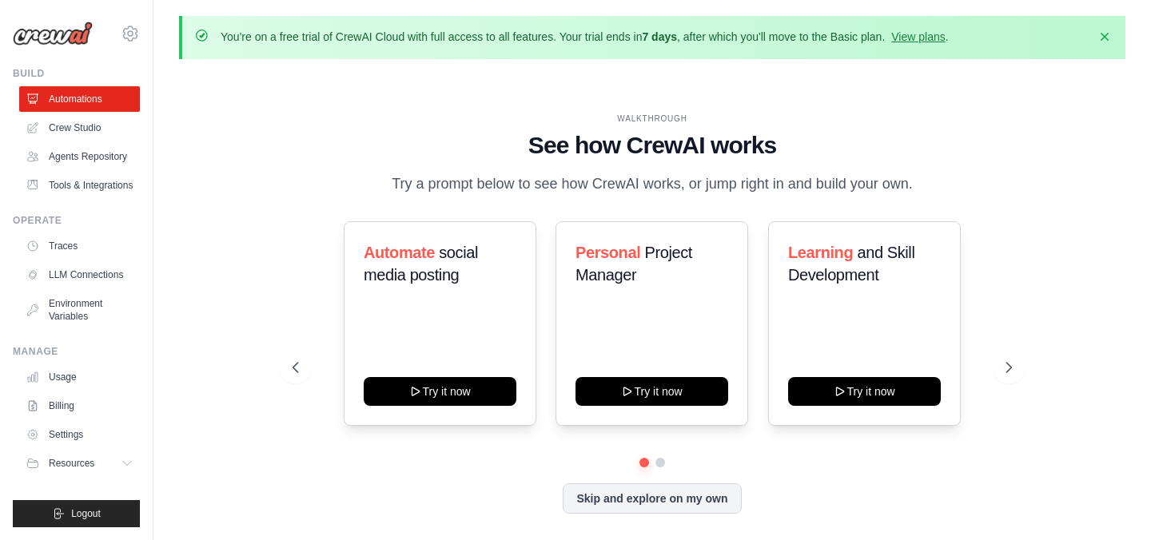
click at [70, 32] on img at bounding box center [53, 34] width 80 height 24
click at [137, 37] on icon at bounding box center [130, 33] width 19 height 19
click at [126, 33] on icon at bounding box center [130, 33] width 19 height 19
